Goal: Task Accomplishment & Management: Use online tool/utility

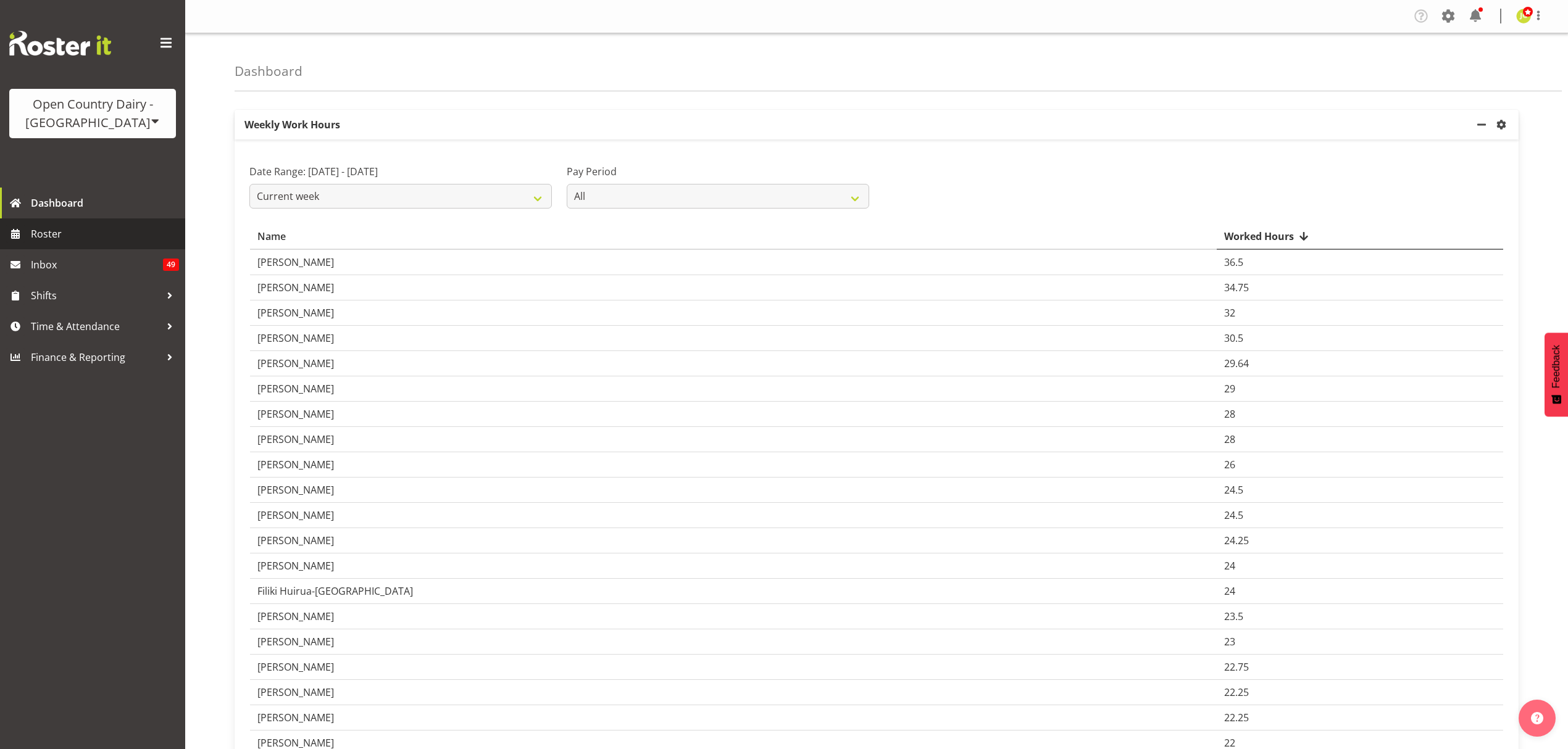
click at [42, 232] on span "Roster" at bounding box center [104, 234] width 148 height 19
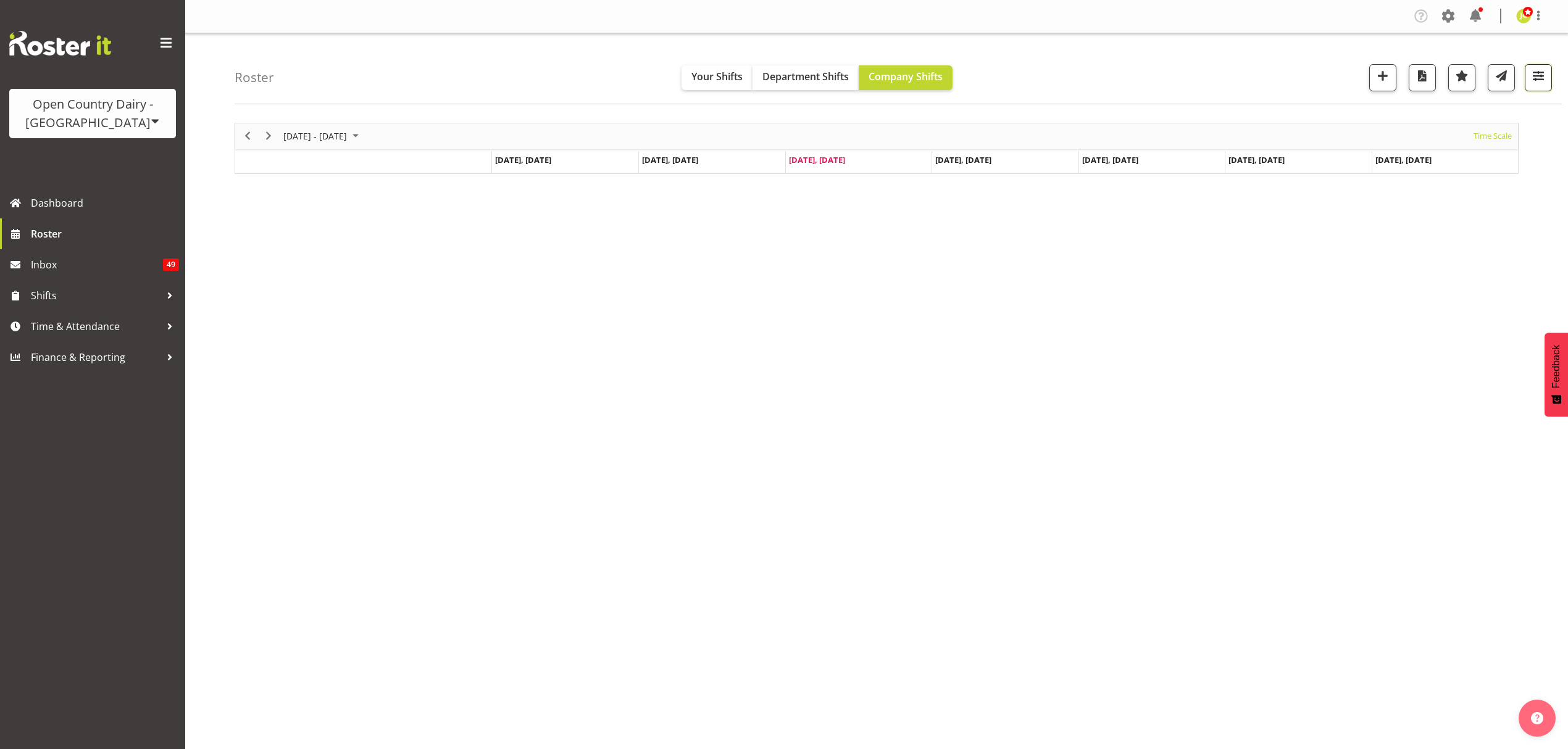
click at [1536, 77] on span "button" at bounding box center [1538, 76] width 16 height 16
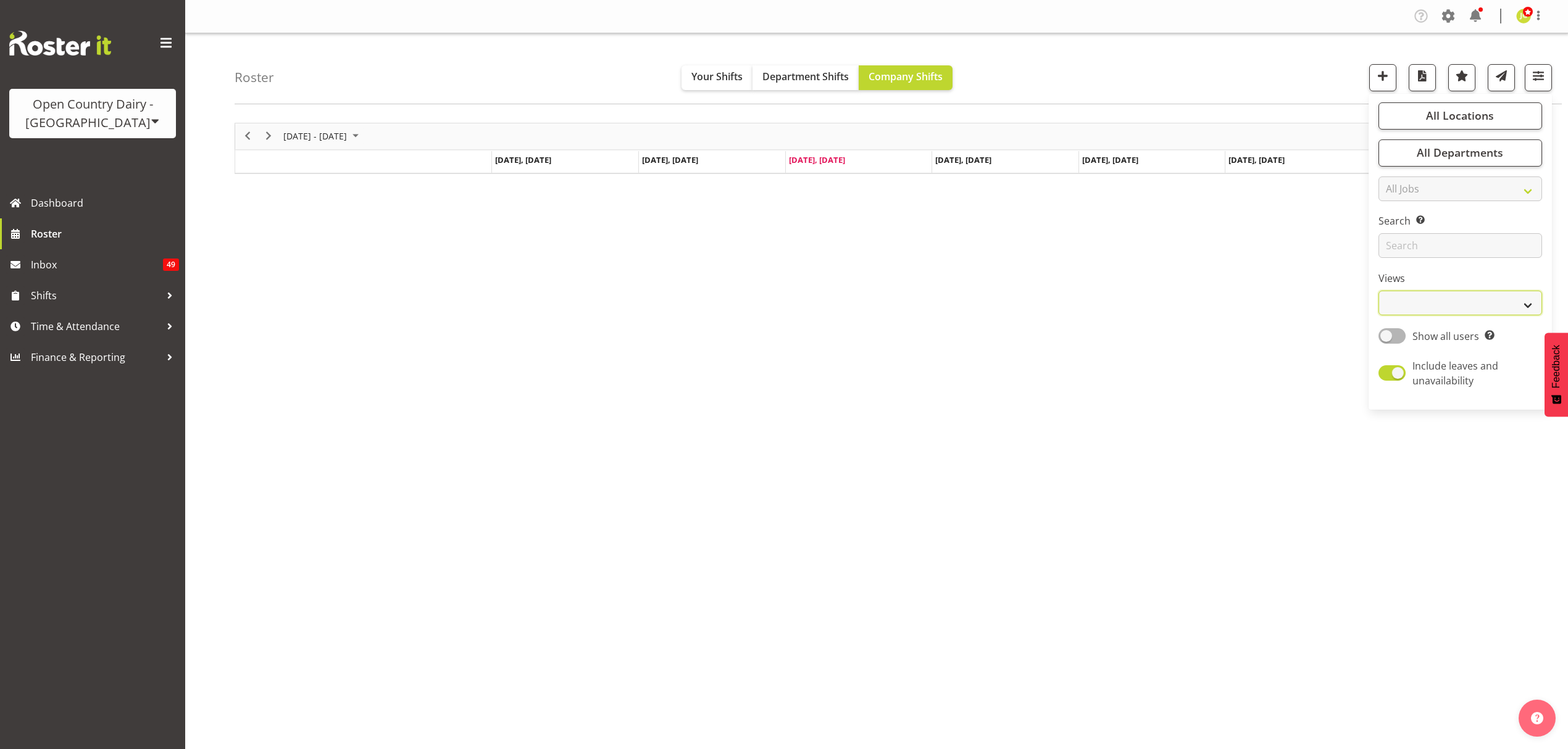
click at [1497, 306] on select "Staff Role Shift - Horizontal Shift - Vertical Staff - Location" at bounding box center [1460, 303] width 164 height 24
select select "shift"
click at [1378, 291] on select "Staff Role Shift - Horizontal Shift - Vertical Staff - Location" at bounding box center [1460, 303] width 164 height 24
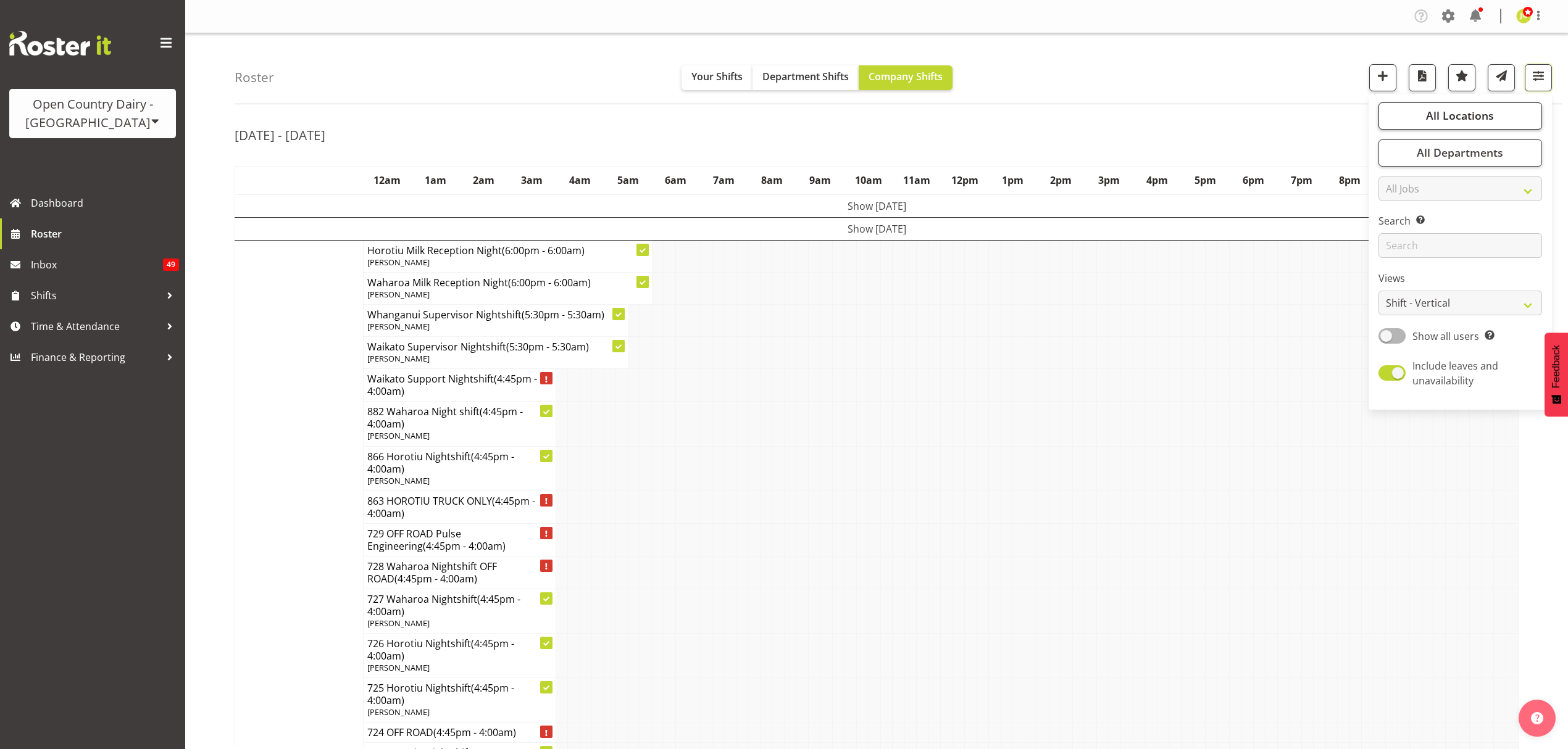
drag, startPoint x: 1537, startPoint y: 82, endPoint x: 1497, endPoint y: 110, distance: 48.8
click at [1537, 82] on span "button" at bounding box center [1538, 76] width 16 height 16
click at [1536, 16] on span at bounding box center [1538, 15] width 15 height 15
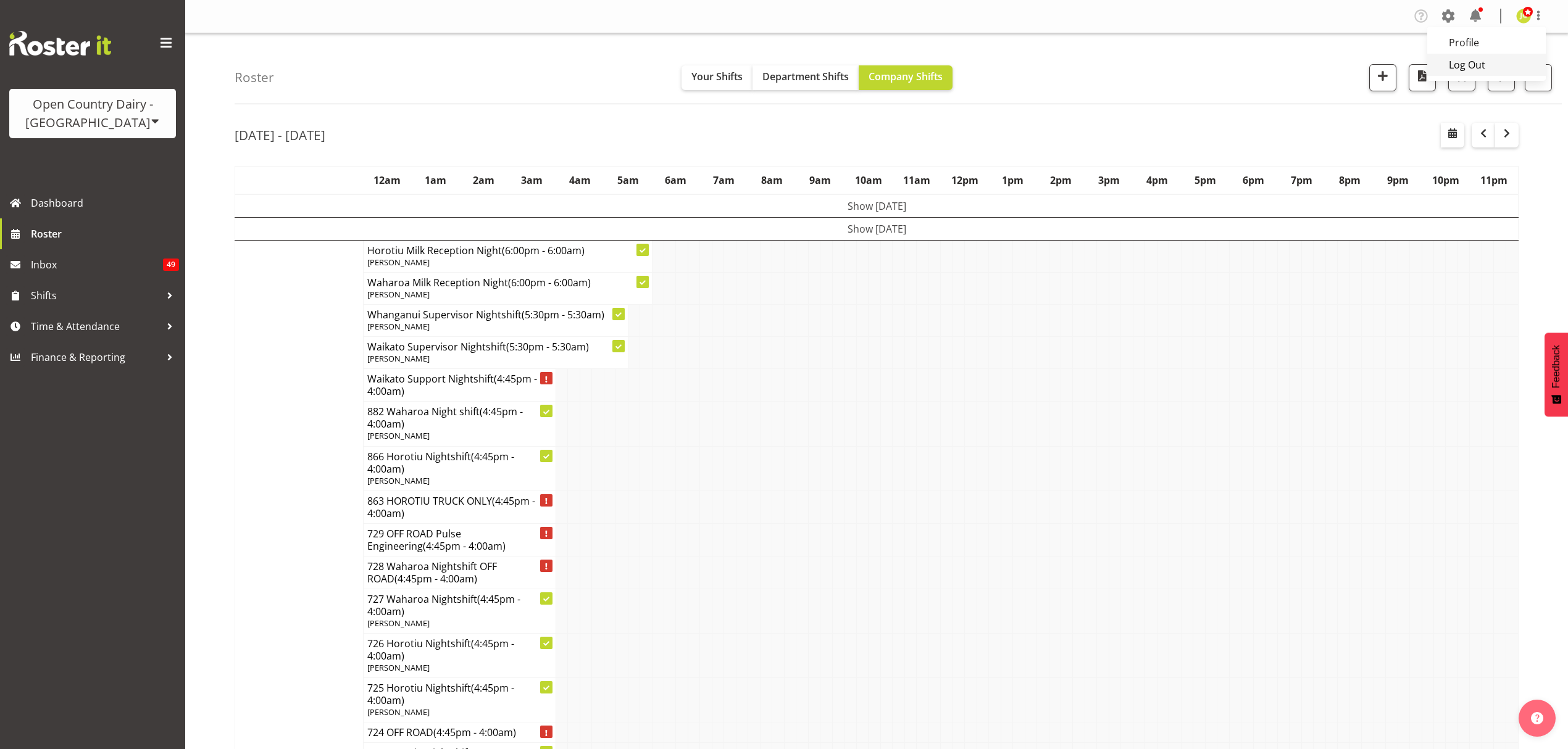
click at [1501, 75] on link "Log Out" at bounding box center [1486, 64] width 118 height 22
